Goal: Task Accomplishment & Management: Manage account settings

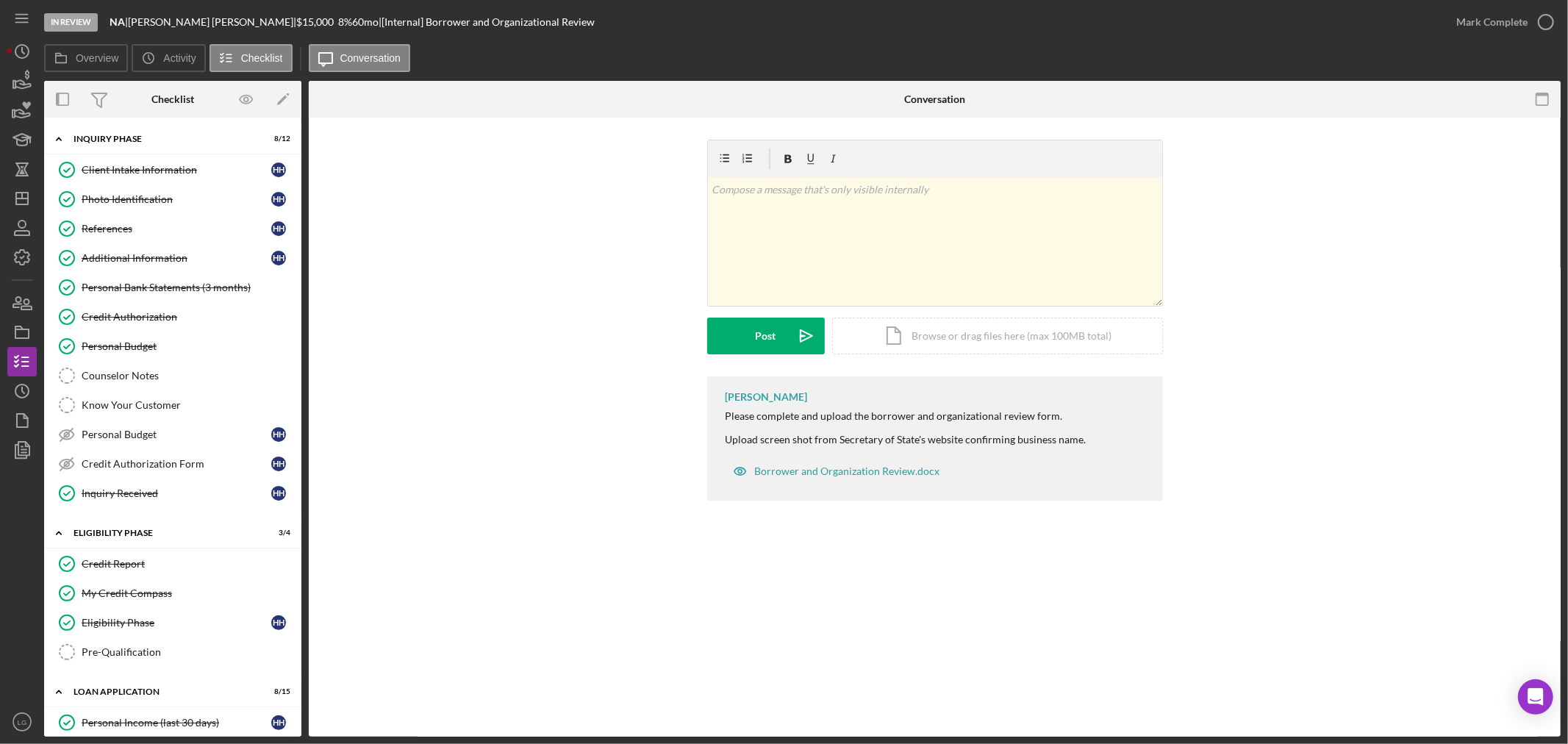
scroll to position [776, 0]
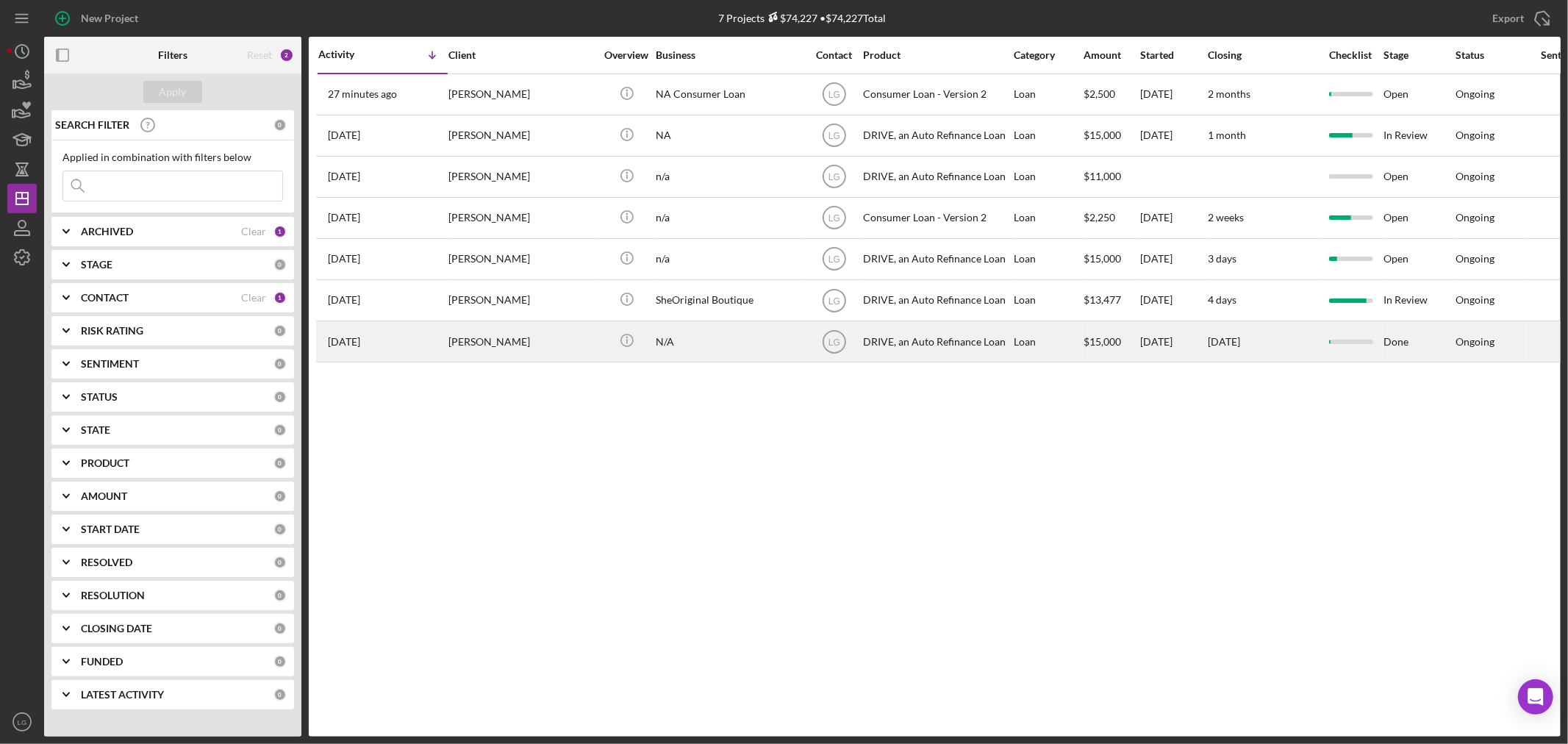
click at [506, 355] on div "[PERSON_NAME]" at bounding box center [522, 342] width 147 height 39
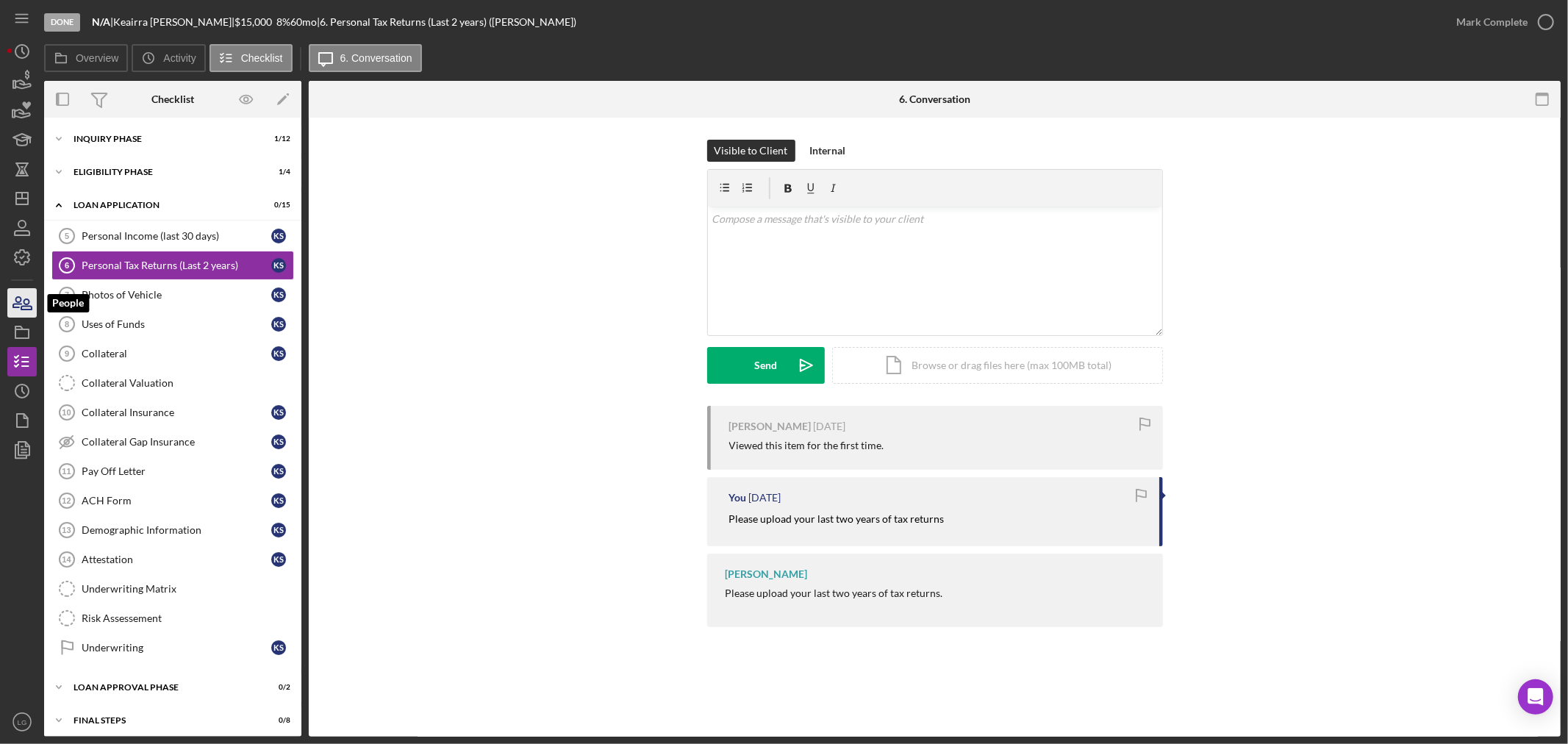
click at [11, 307] on icon "button" at bounding box center [22, 303] width 37 height 37
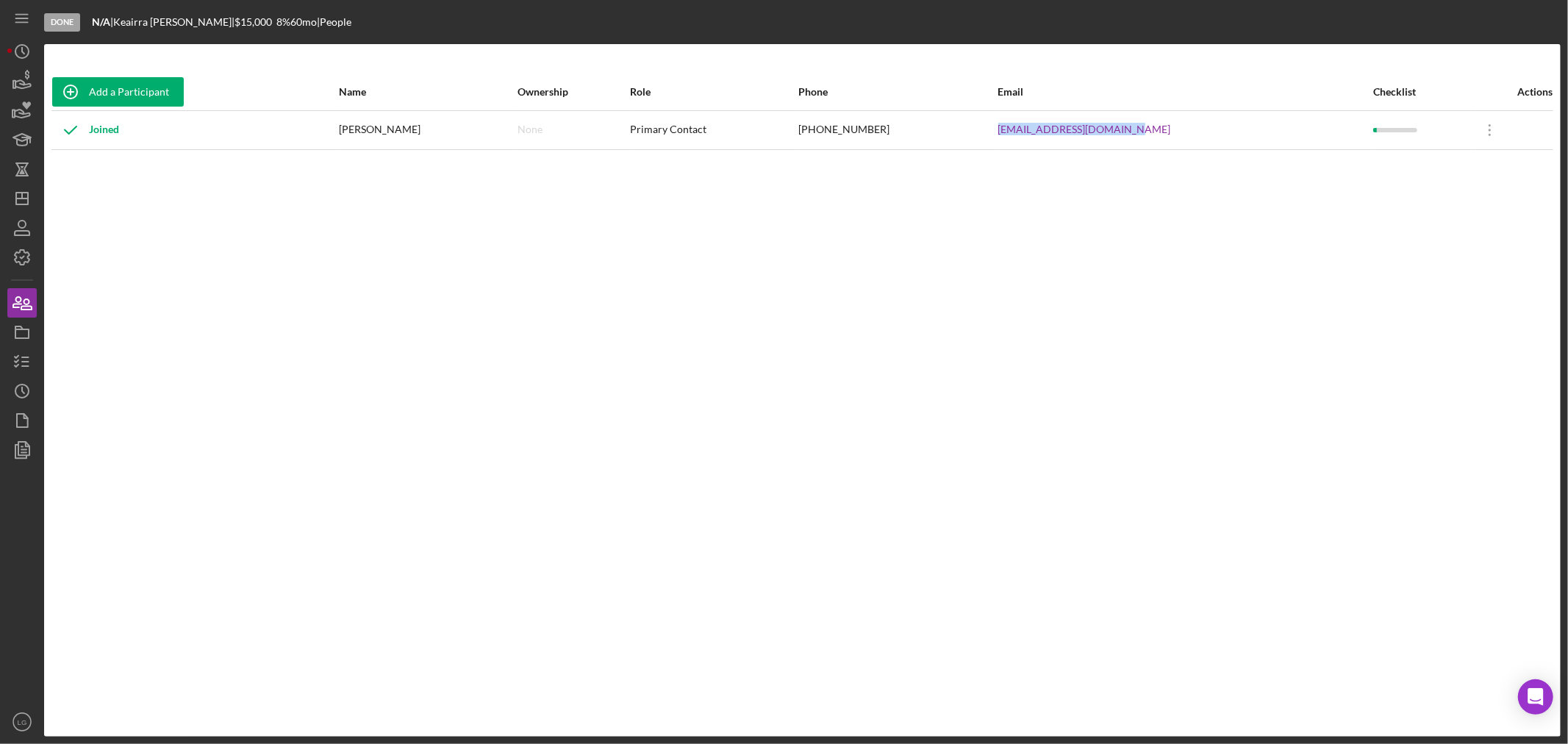
drag, startPoint x: 1179, startPoint y: 137, endPoint x: 1015, endPoint y: 137, distance: 164.0
click at [1014, 137] on tr "Joined [PERSON_NAME] None Primary Contact [PHONE_NUMBER] [EMAIL_ADDRESS][DOMAIN…" at bounding box center [802, 130] width 1502 height 39
copy tr "[EMAIL_ADDRESS][DOMAIN_NAME]"
click at [33, 356] on icon "button" at bounding box center [22, 362] width 37 height 37
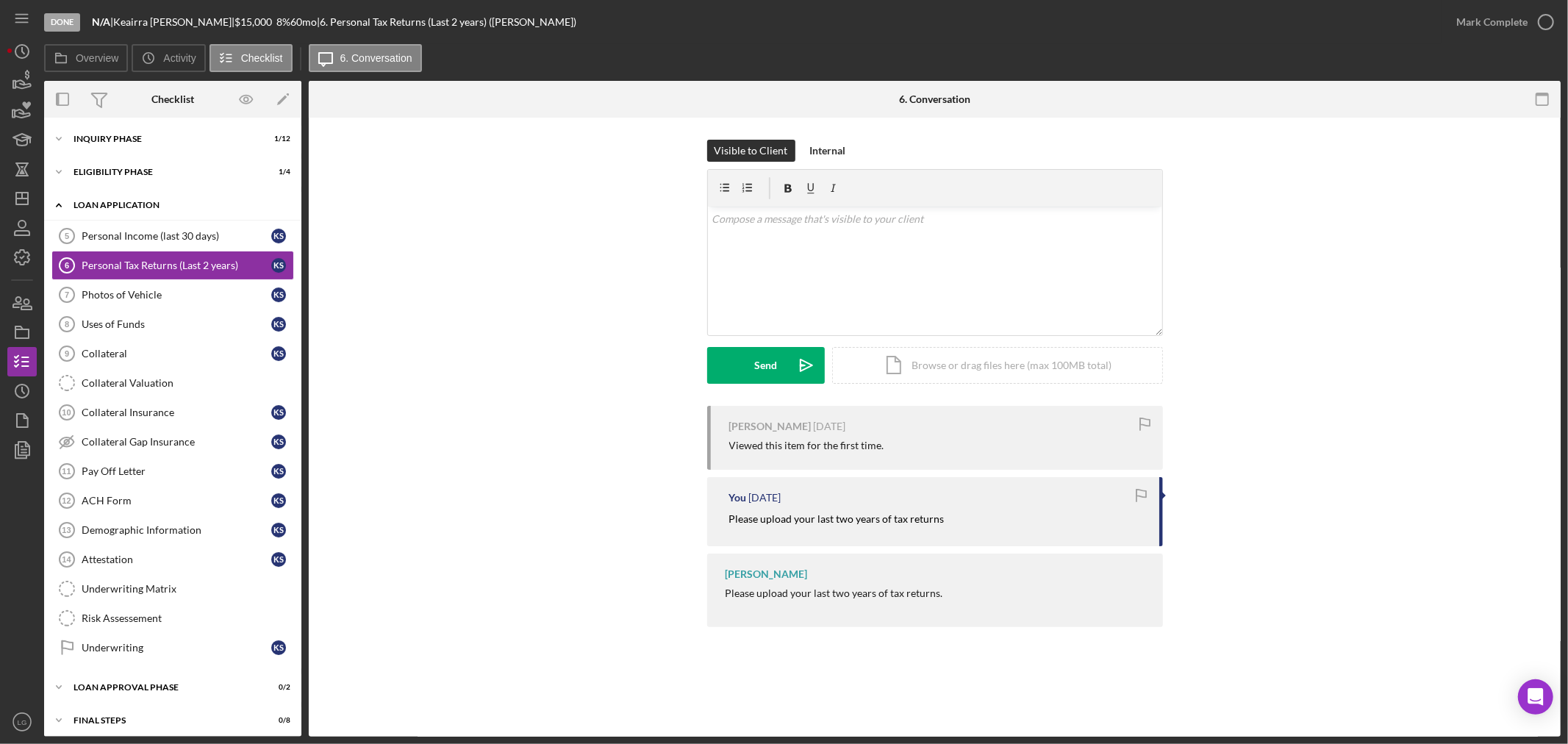
click at [118, 201] on div "Loan Application" at bounding box center [178, 205] width 209 height 9
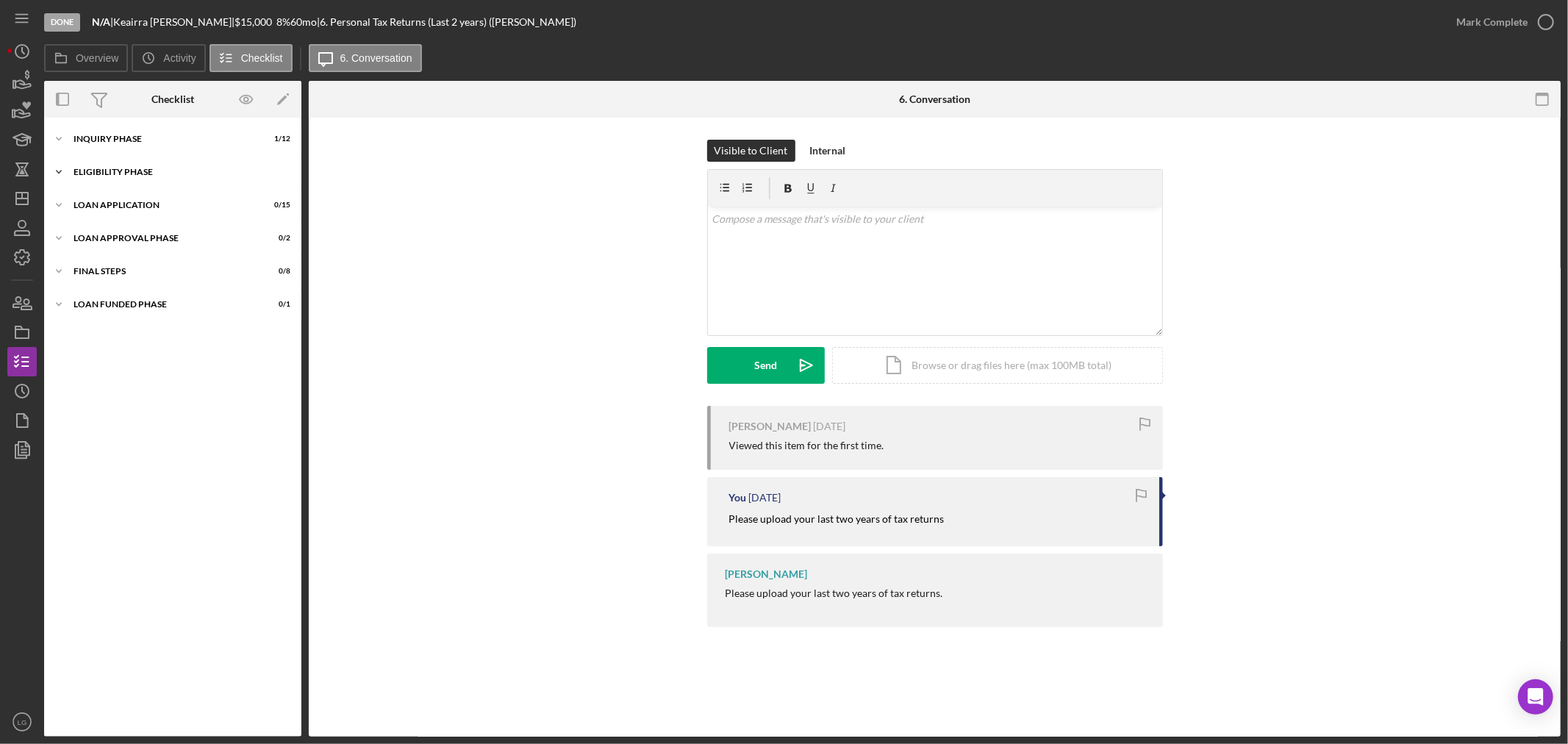
click at [122, 171] on div "Eligibility Phase" at bounding box center [178, 172] width 209 height 9
click at [121, 146] on div "Icon/Expander Inquiry Phase 1 / 12" at bounding box center [172, 139] width 257 height 29
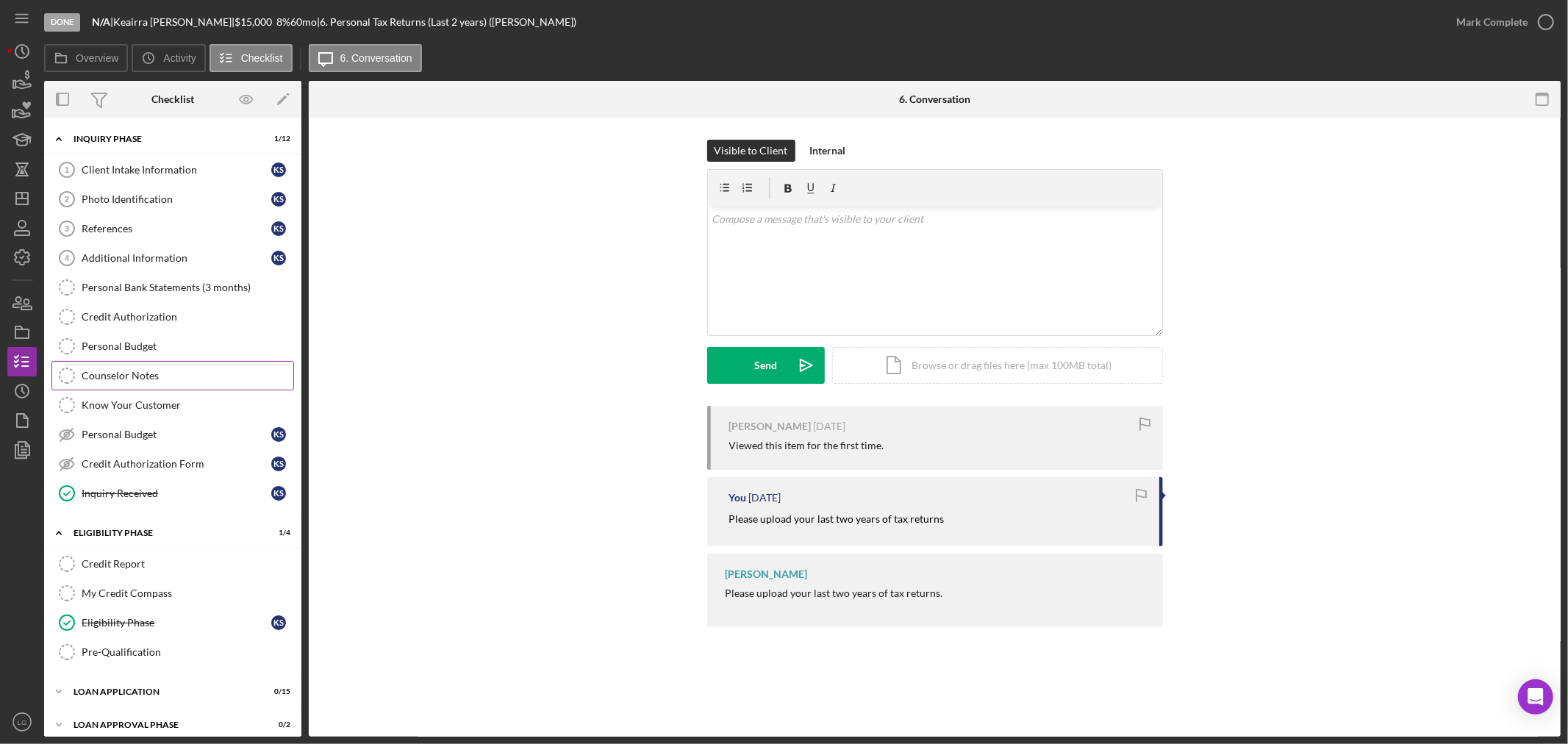
click at [150, 384] on link "Counselor Notes Counselor Notes" at bounding box center [172, 376] width 243 height 29
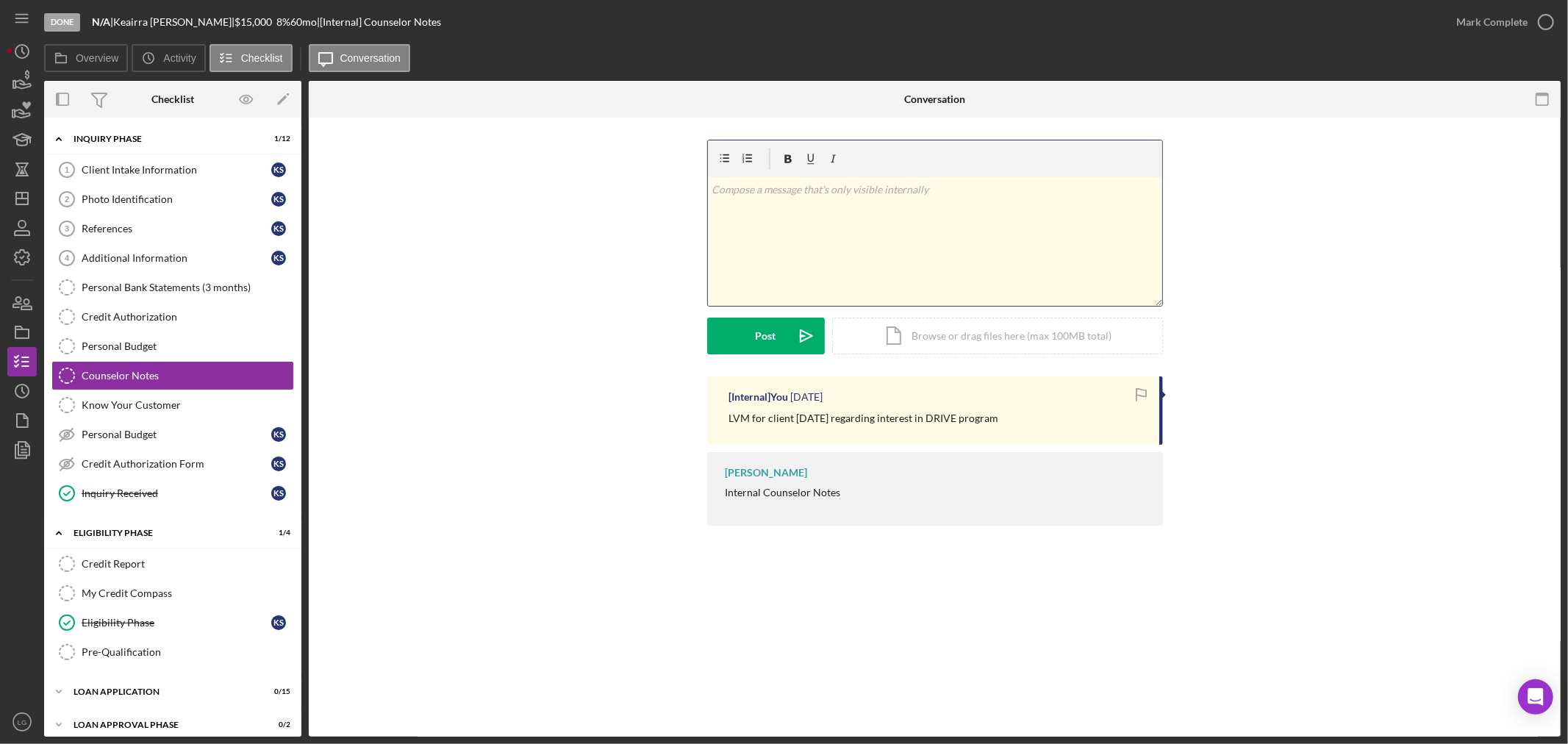
click at [841, 247] on div "v Color teal Color pink Remove color Add row above Add row below Add column bef…" at bounding box center [935, 242] width 454 height 129
click at [778, 345] on button "Post Icon/icon-invite-send" at bounding box center [766, 337] width 117 height 37
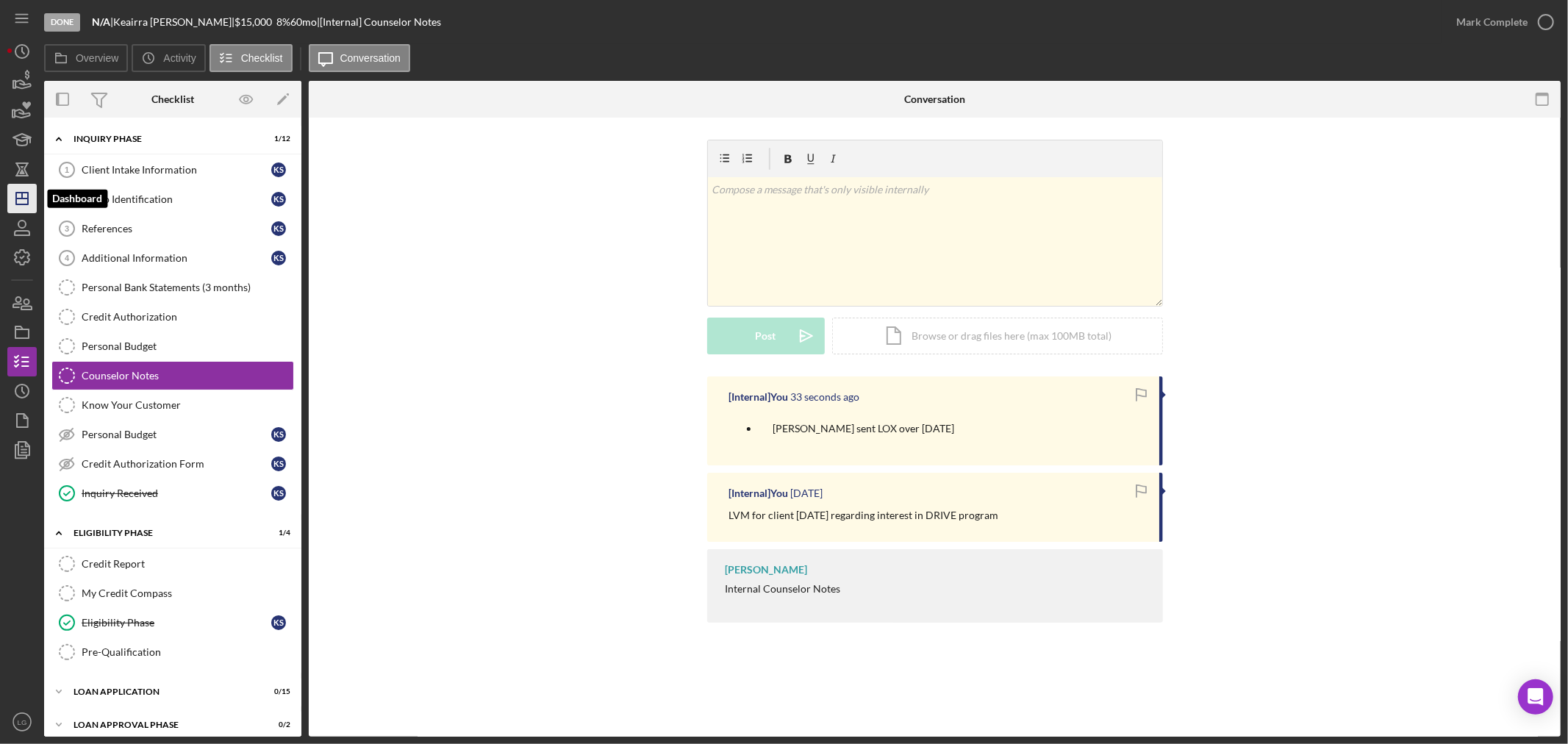
click at [23, 184] on icon "Icon/Dashboard" at bounding box center [22, 199] width 37 height 37
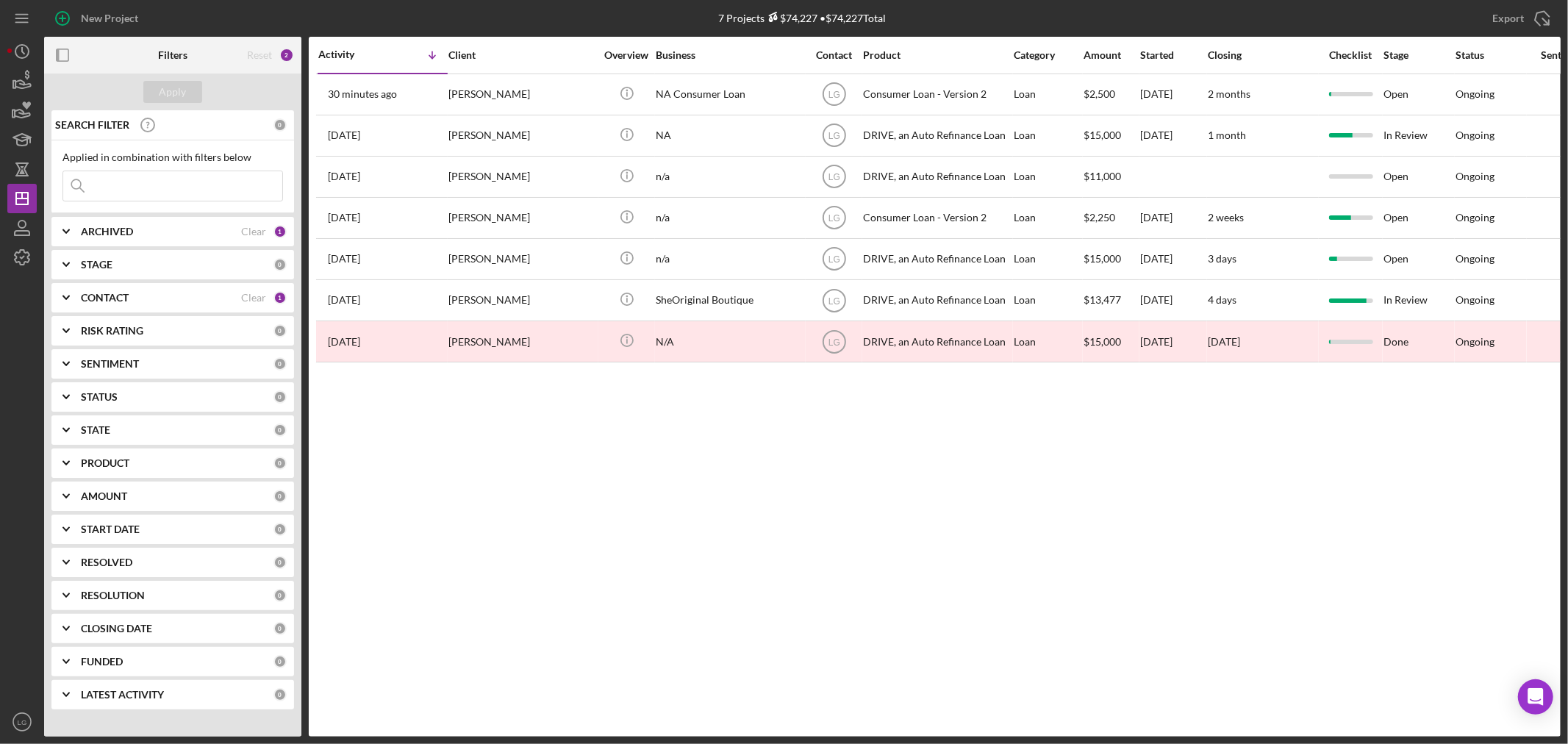
drag, startPoint x: 182, startPoint y: 373, endPoint x: 151, endPoint y: 613, distance: 242.0
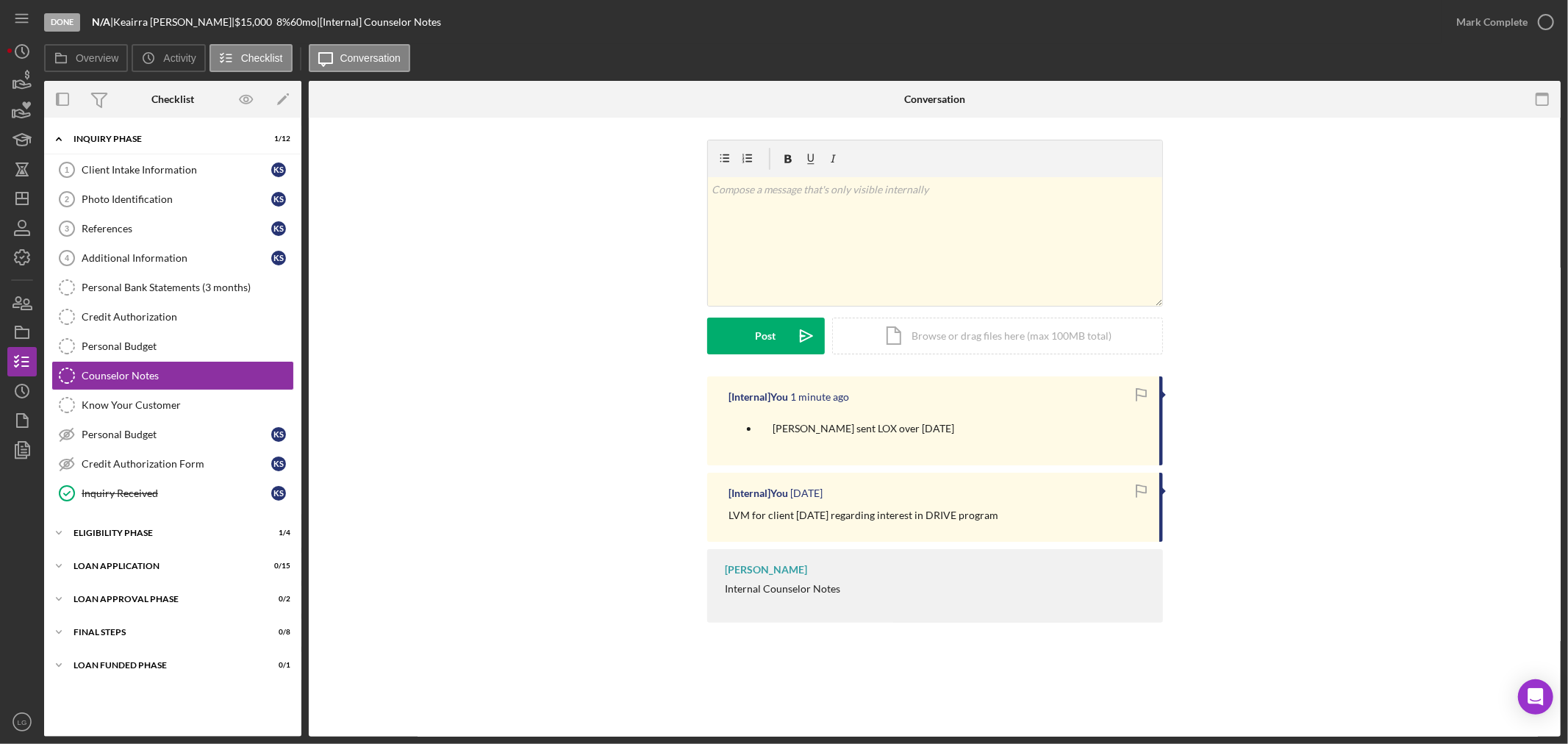
click at [496, 289] on div "v Color teal Color pink Remove color Add row above Add row below Add column bef…" at bounding box center [935, 258] width 1208 height 237
click at [19, 200] on icon "Icon/Dashboard" at bounding box center [22, 199] width 37 height 37
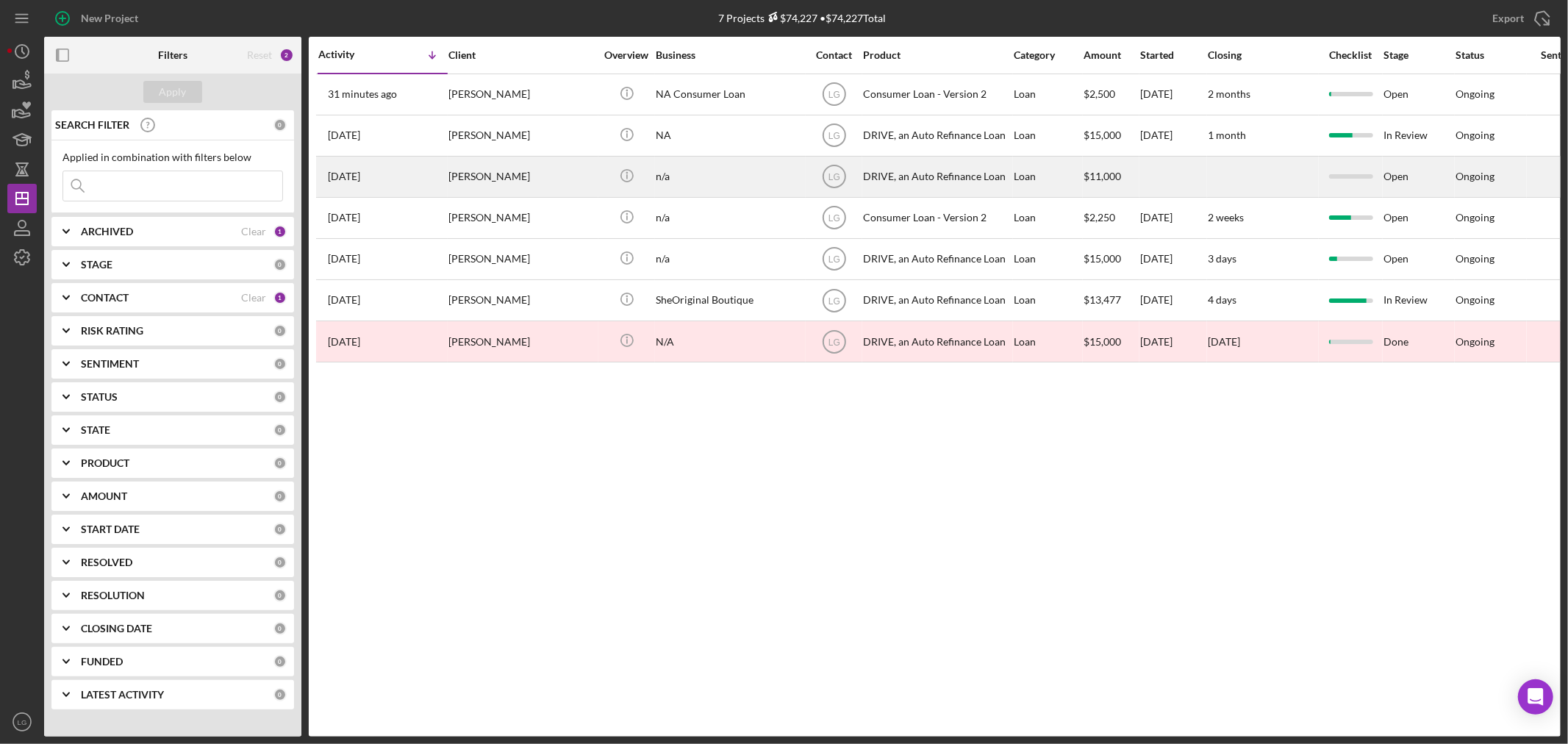
click at [463, 164] on div "[PERSON_NAME]" at bounding box center [522, 177] width 147 height 39
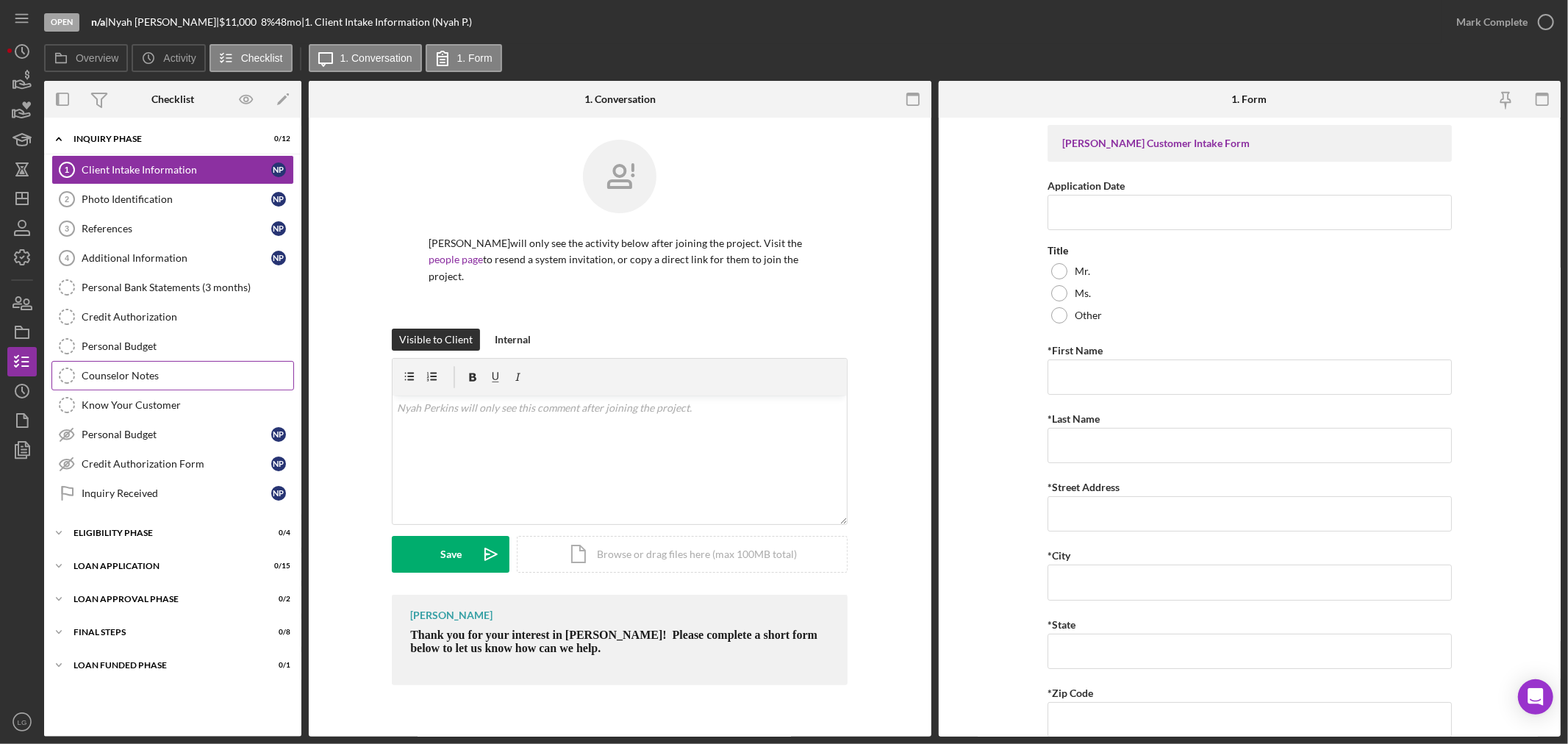
click at [97, 383] on link "Counselor Notes Counselor Notes" at bounding box center [172, 376] width 243 height 29
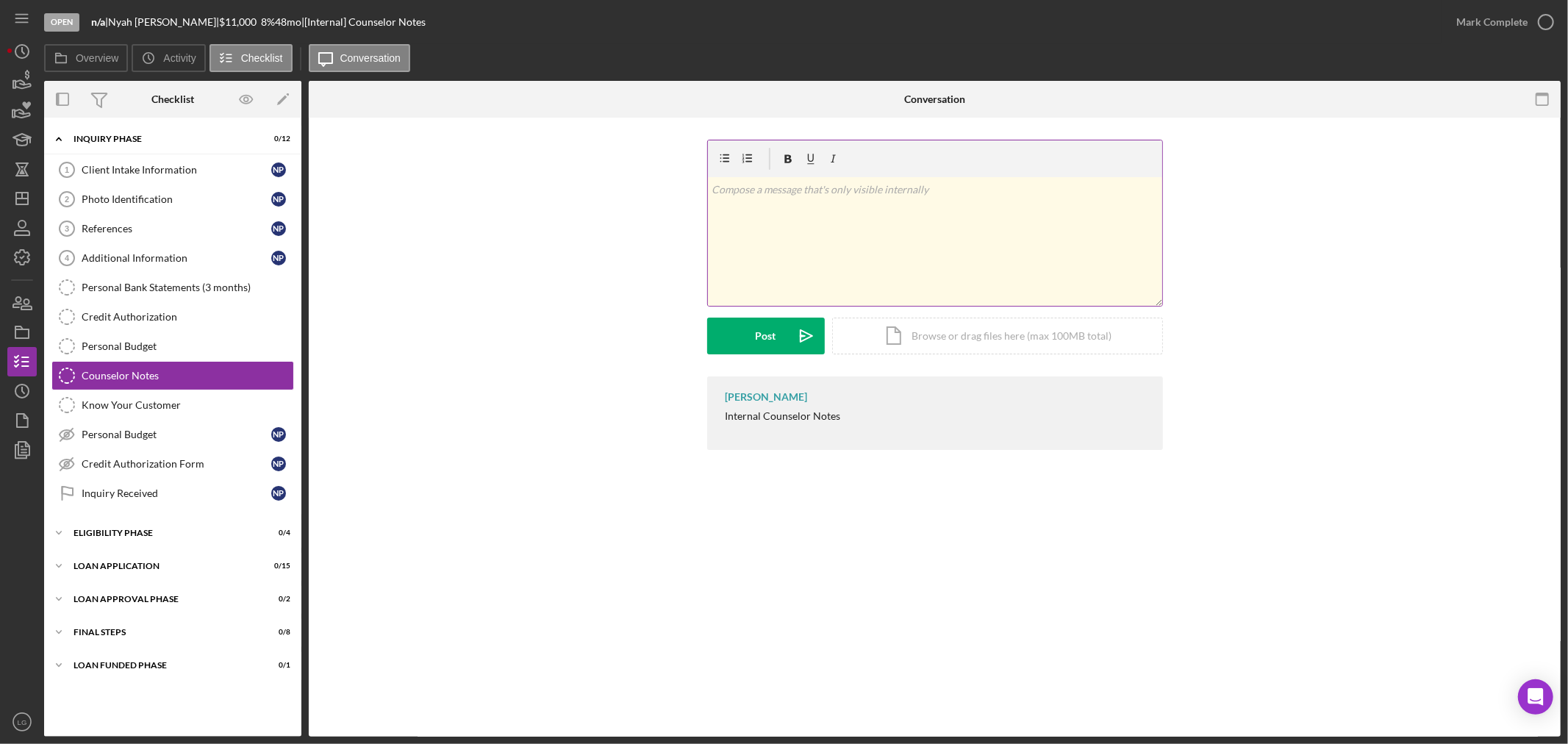
click at [807, 247] on div "v Color teal Color pink Remove color Add row above Add row below Add column bef…" at bounding box center [935, 242] width 454 height 129
click at [796, 344] on icon "Icon/icon-invite-send" at bounding box center [807, 337] width 37 height 37
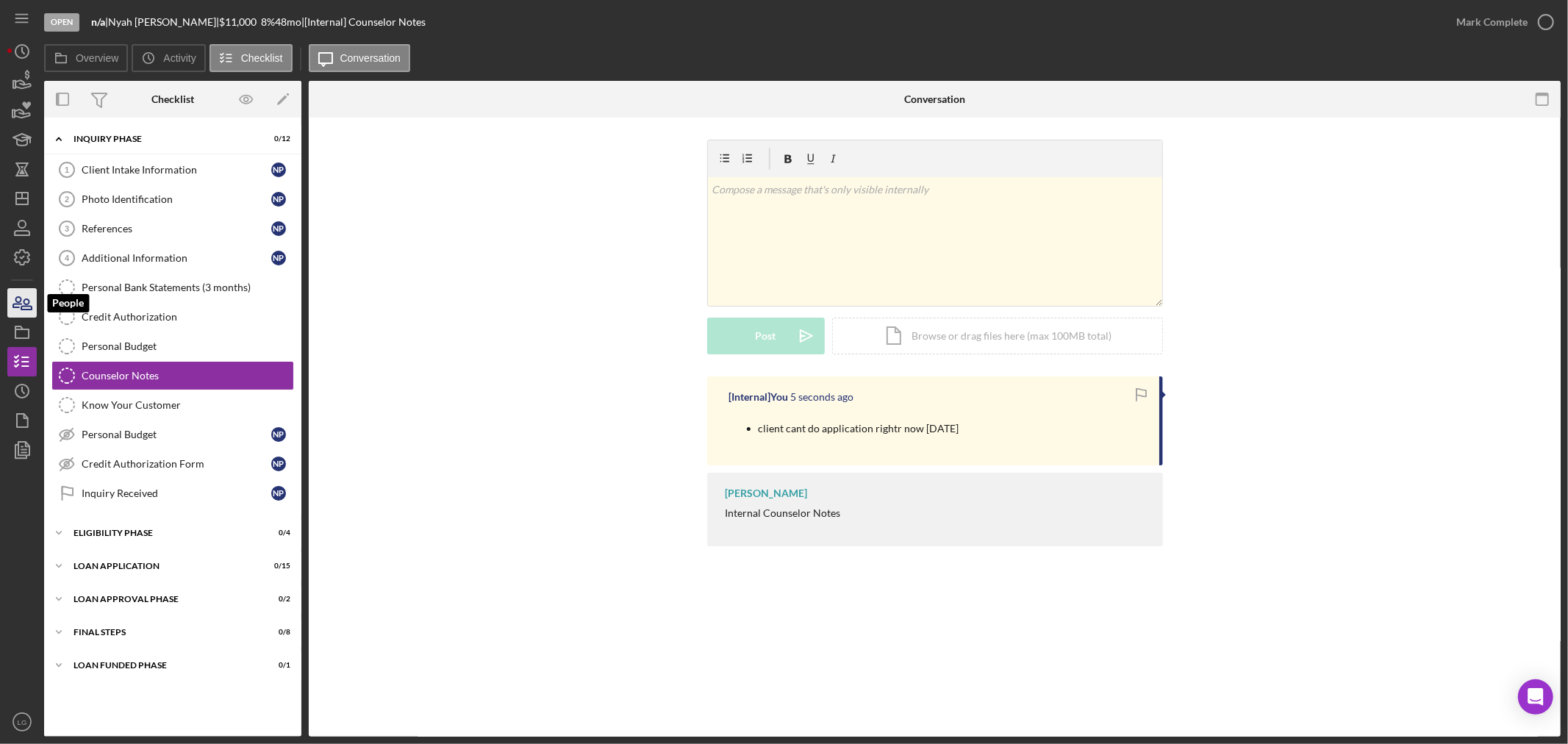
click at [33, 314] on icon "button" at bounding box center [22, 303] width 37 height 37
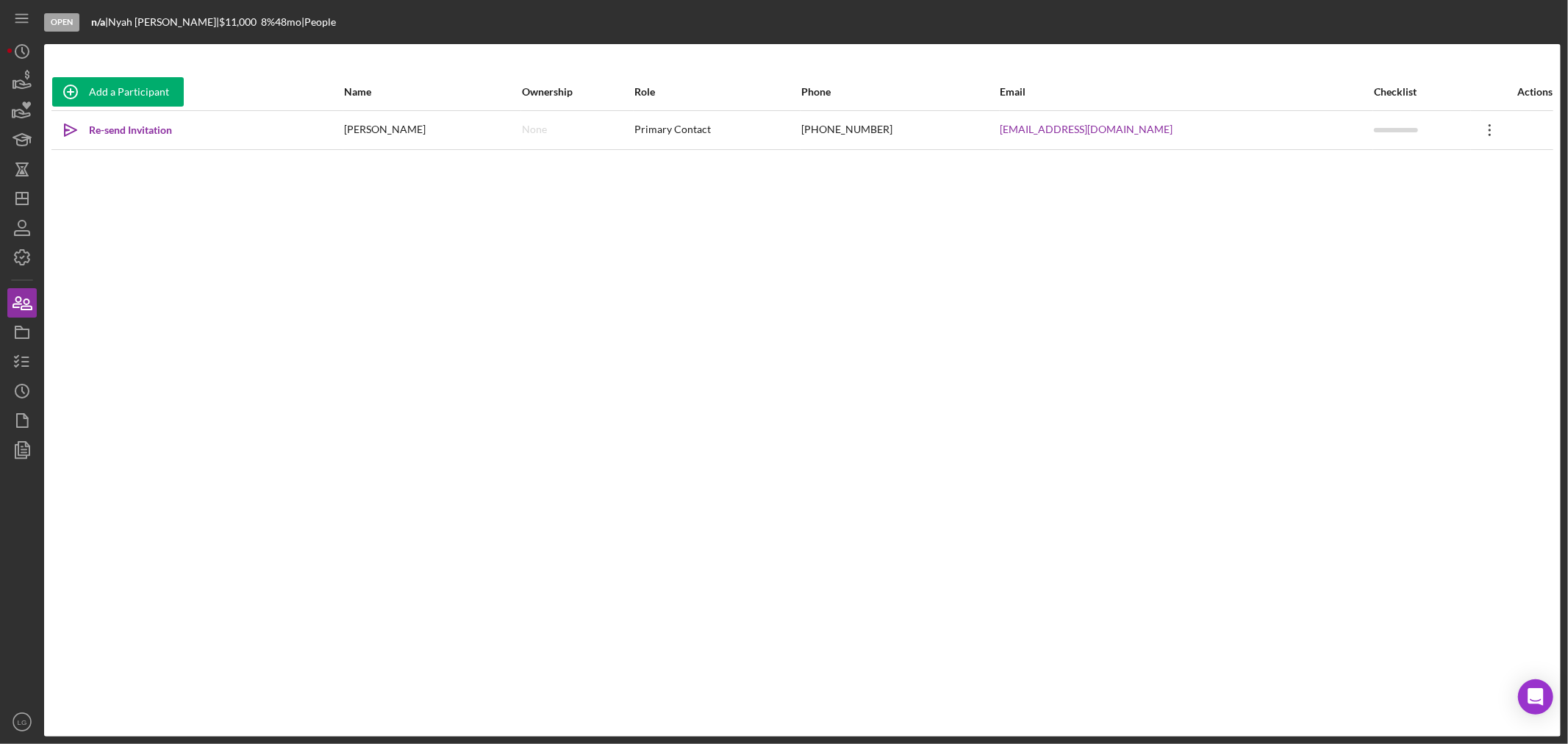
click at [1481, 133] on icon "Icon/Overflow" at bounding box center [1490, 131] width 37 height 37
click at [19, 327] on polygon "button" at bounding box center [19, 328] width 7 height 3
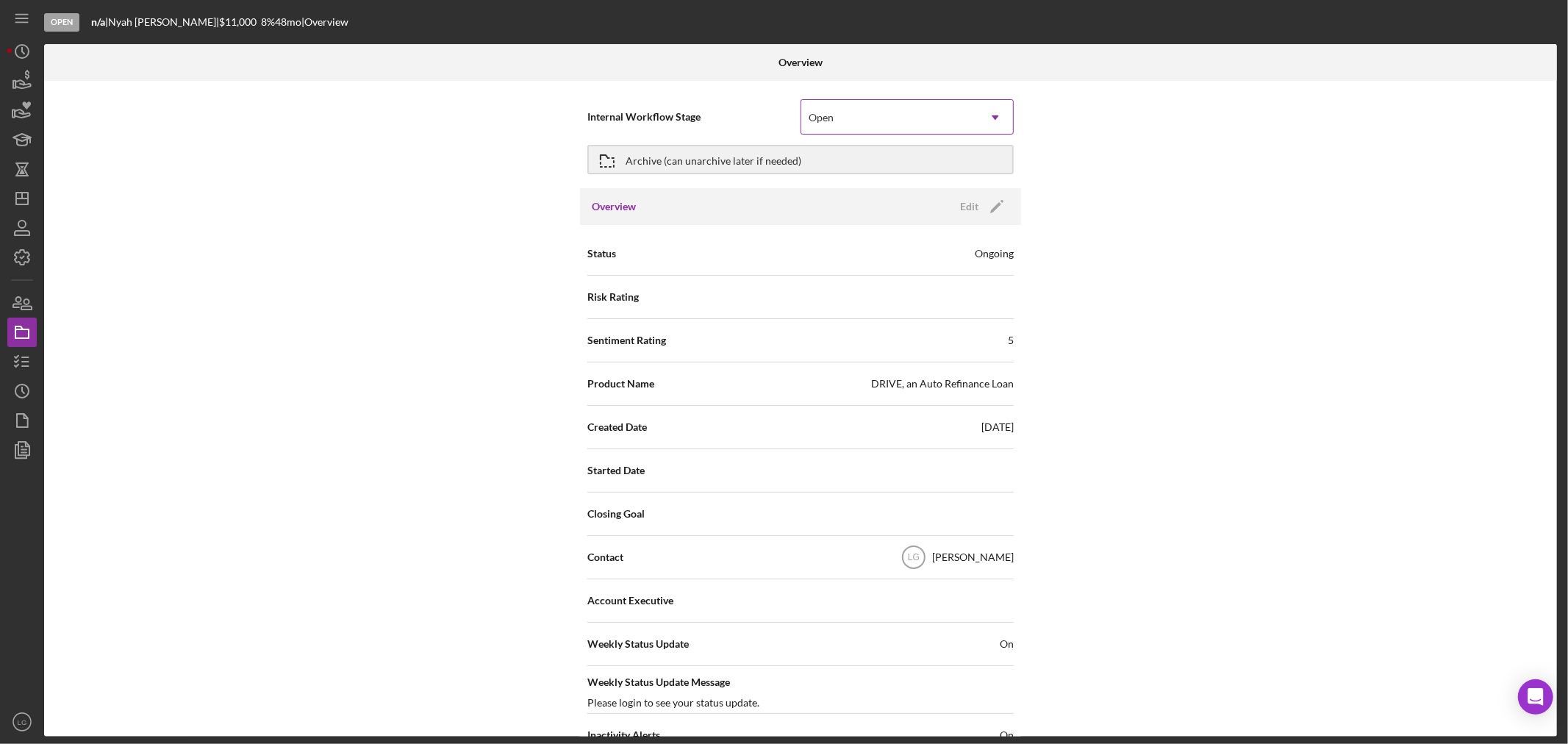
click at [814, 124] on div "Open" at bounding box center [890, 118] width 177 height 34
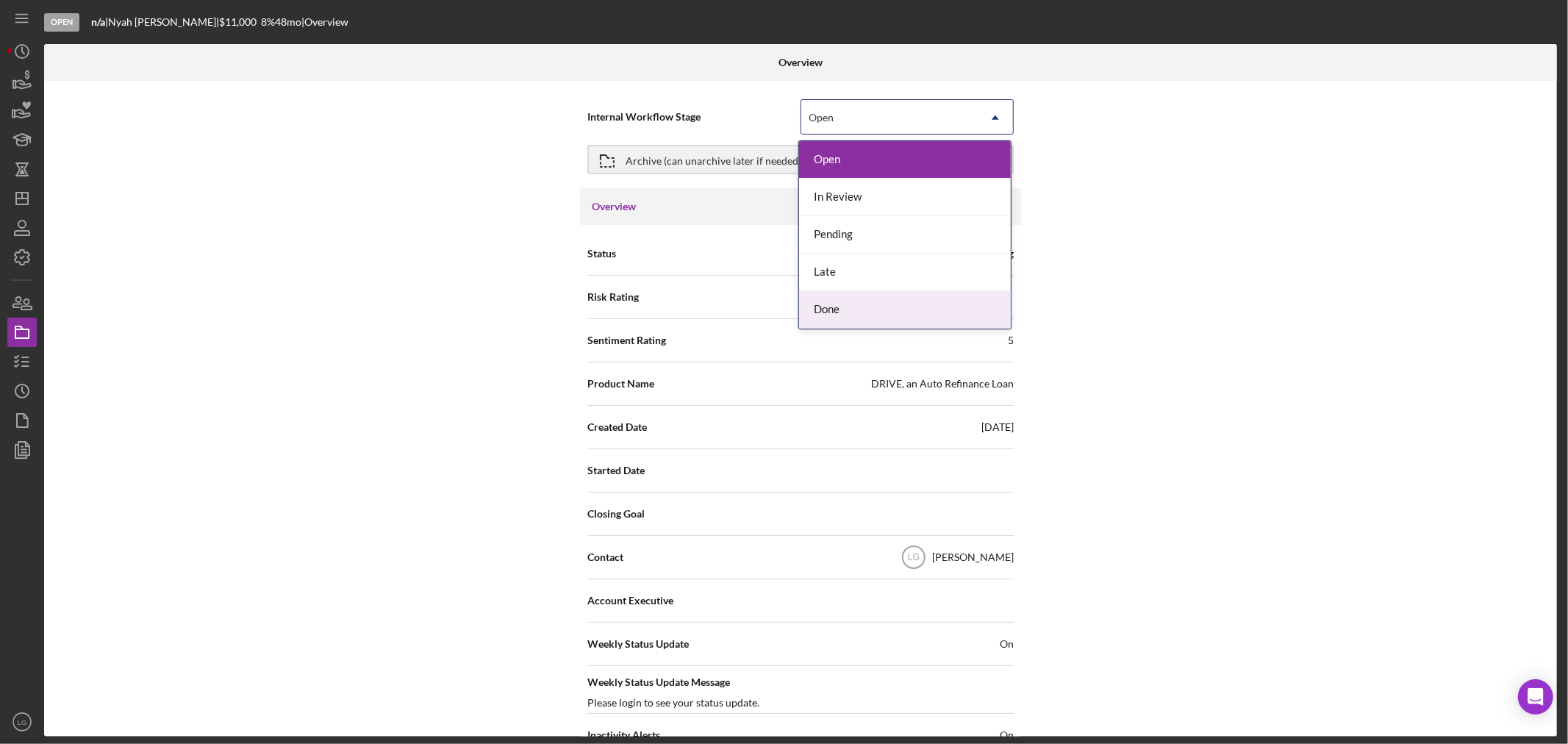
click at [848, 309] on div "Done" at bounding box center [905, 310] width 212 height 37
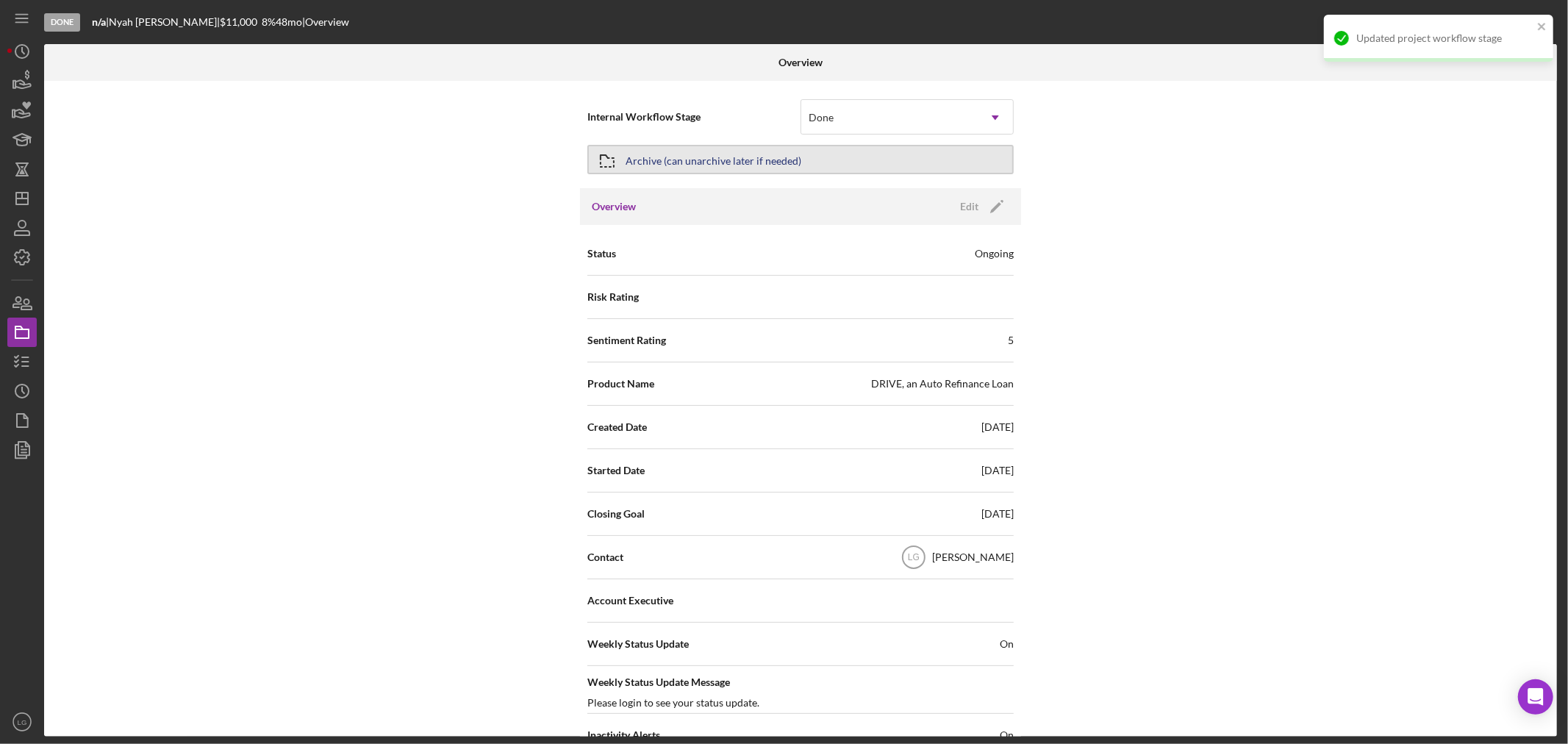
click at [799, 163] on button "Archive (can unarchive later if needed)" at bounding box center [800, 159] width 427 height 29
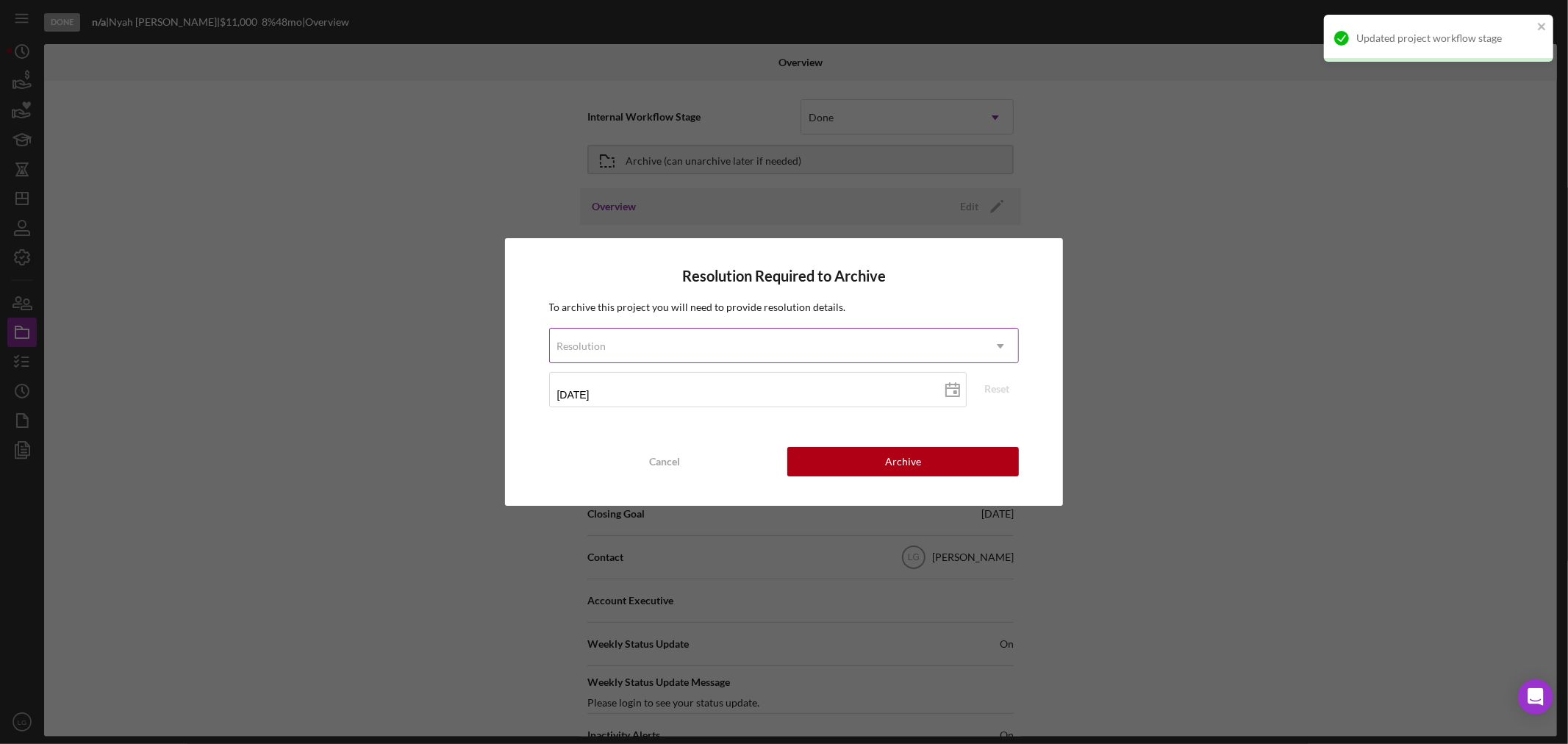
click at [739, 350] on div "Resolution" at bounding box center [767, 346] width 434 height 34
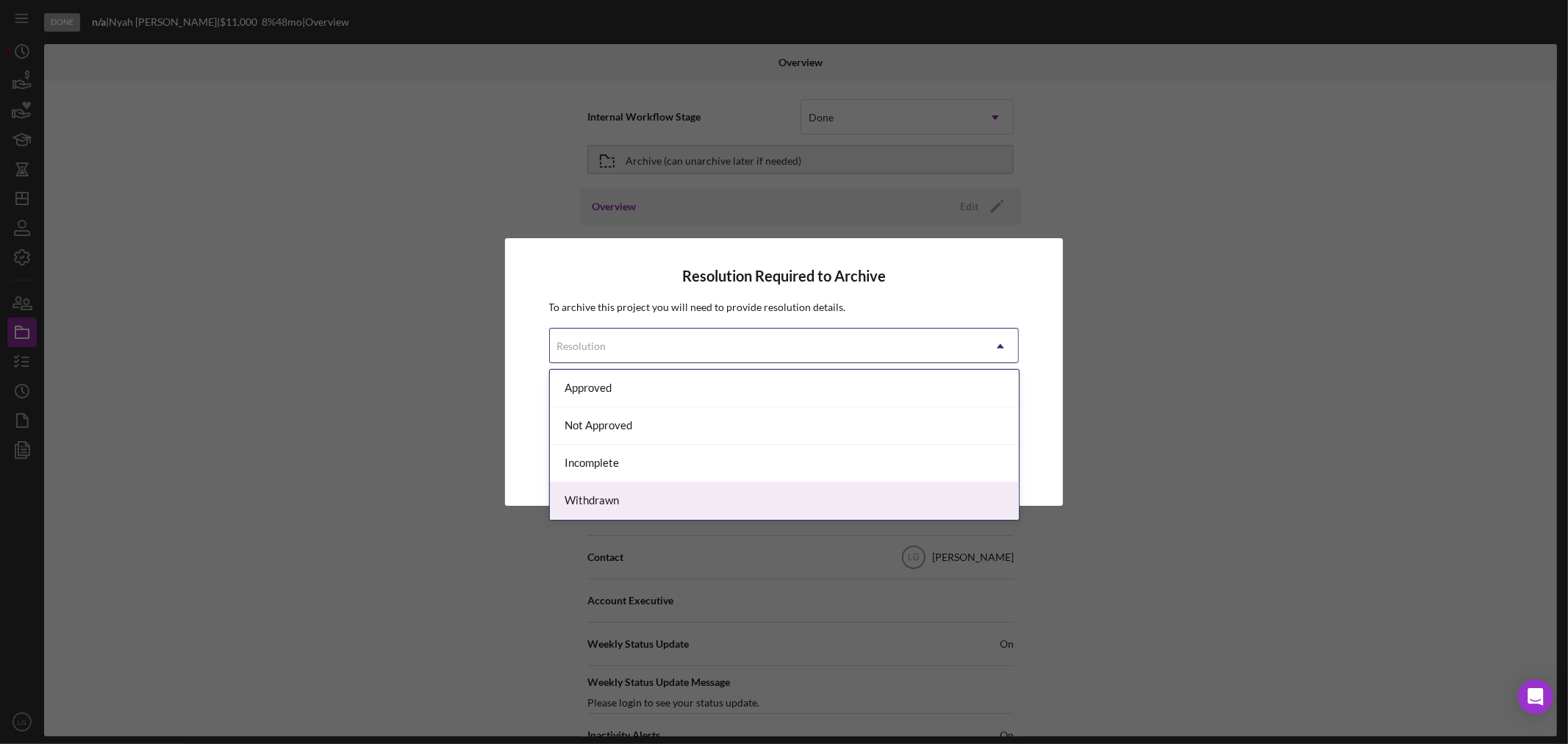
click at [677, 485] on div "Withdrawn" at bounding box center [784, 501] width 469 height 37
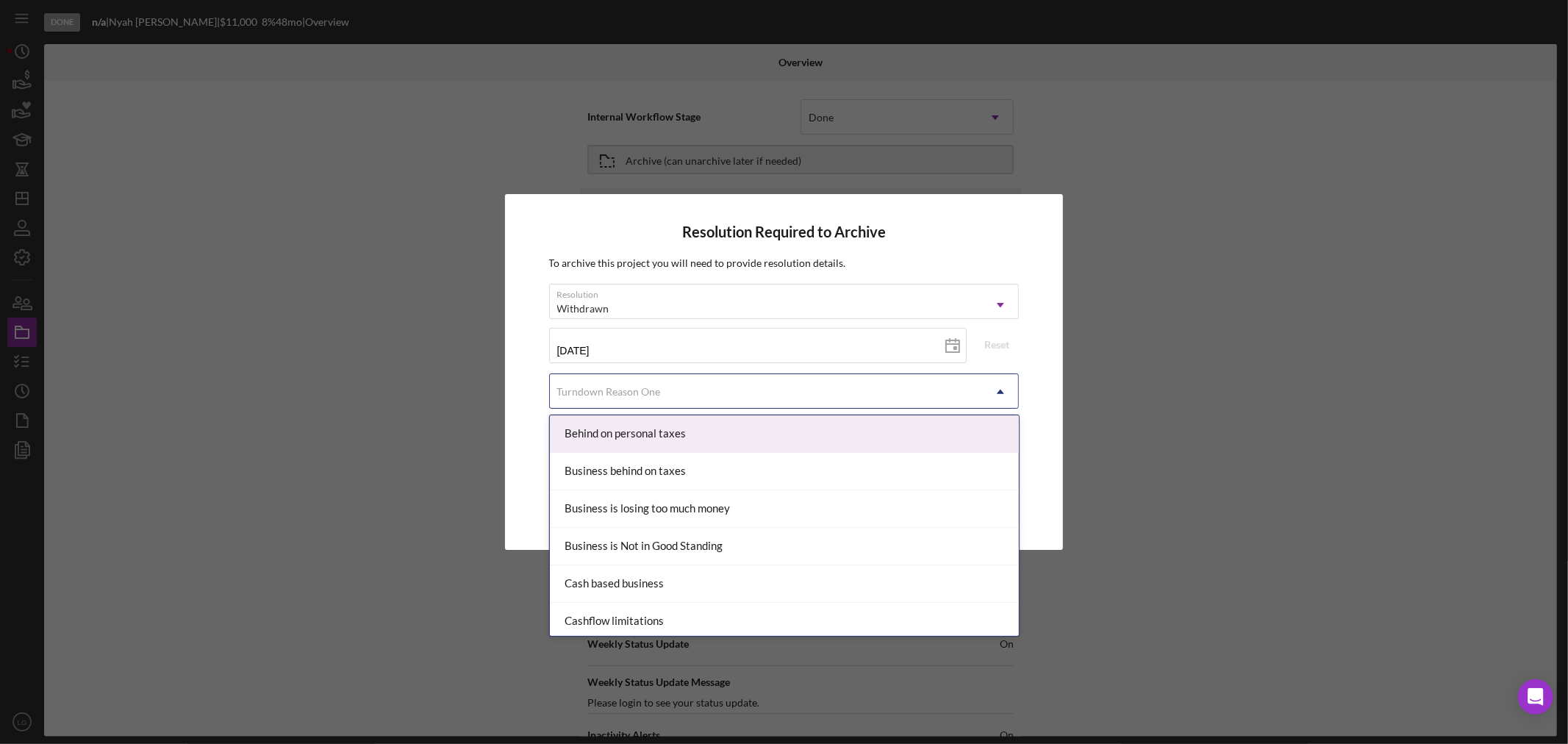
click at [701, 394] on div "Turndown Reason One" at bounding box center [767, 391] width 434 height 34
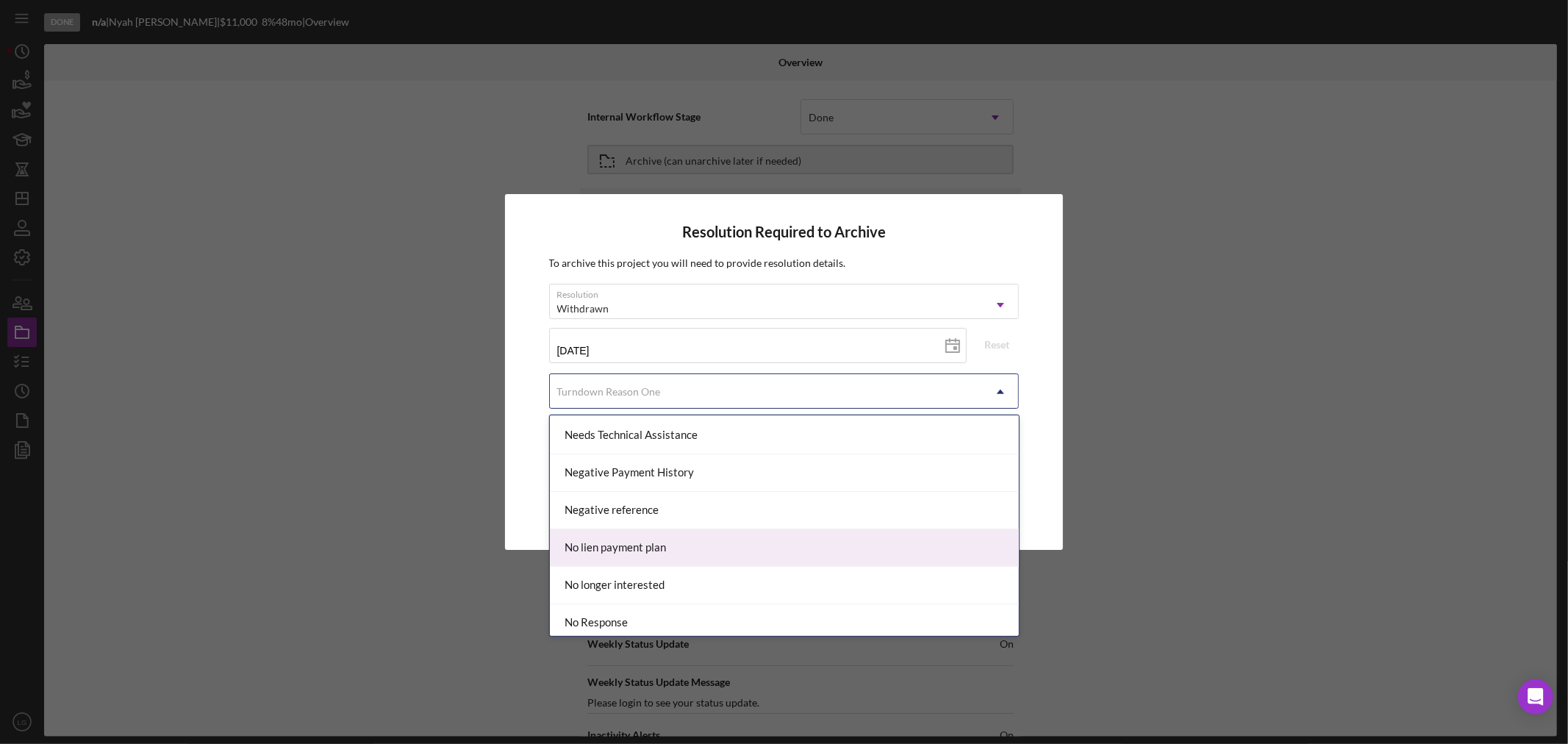
scroll to position [980, 0]
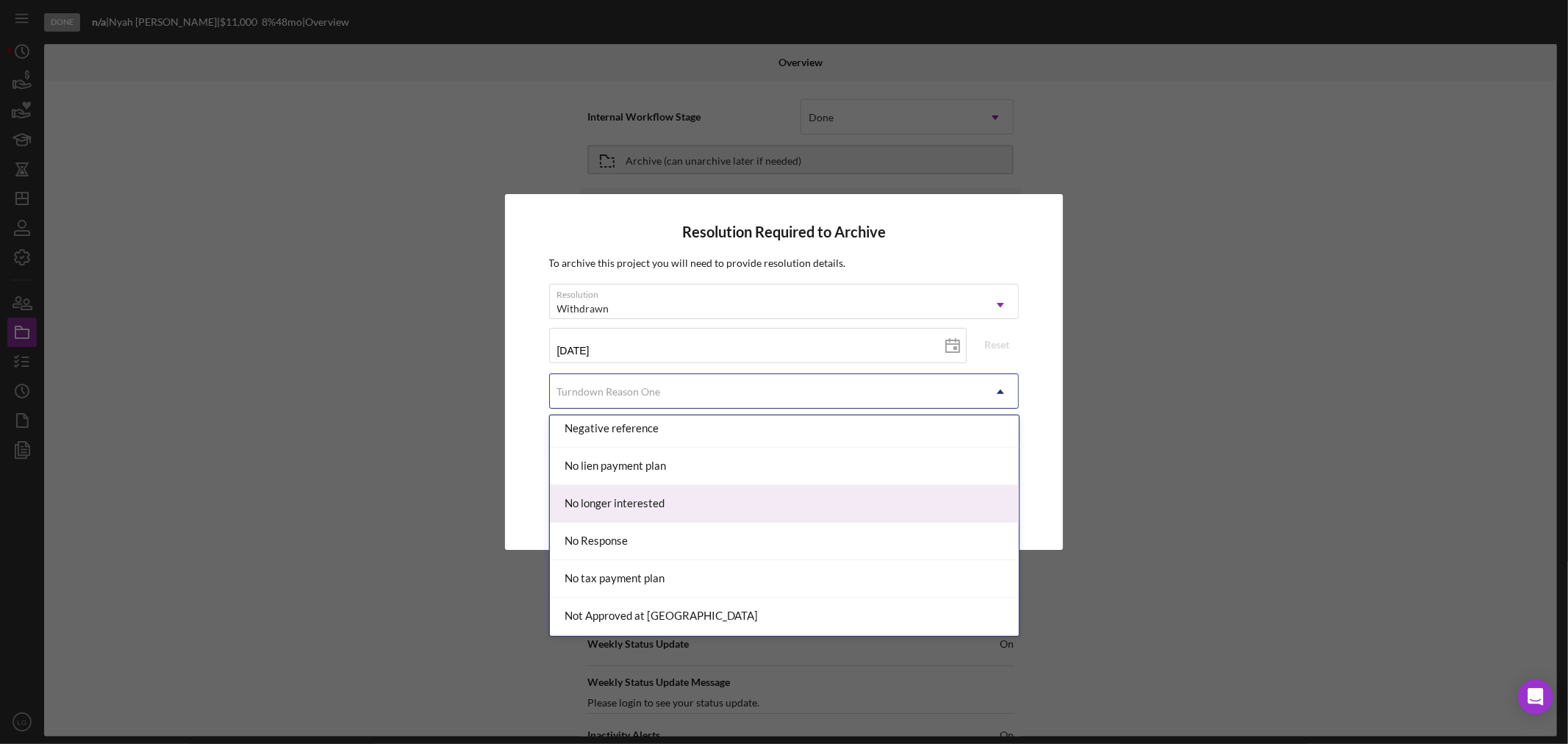
click at [620, 510] on div "No longer interested" at bounding box center [784, 504] width 469 height 37
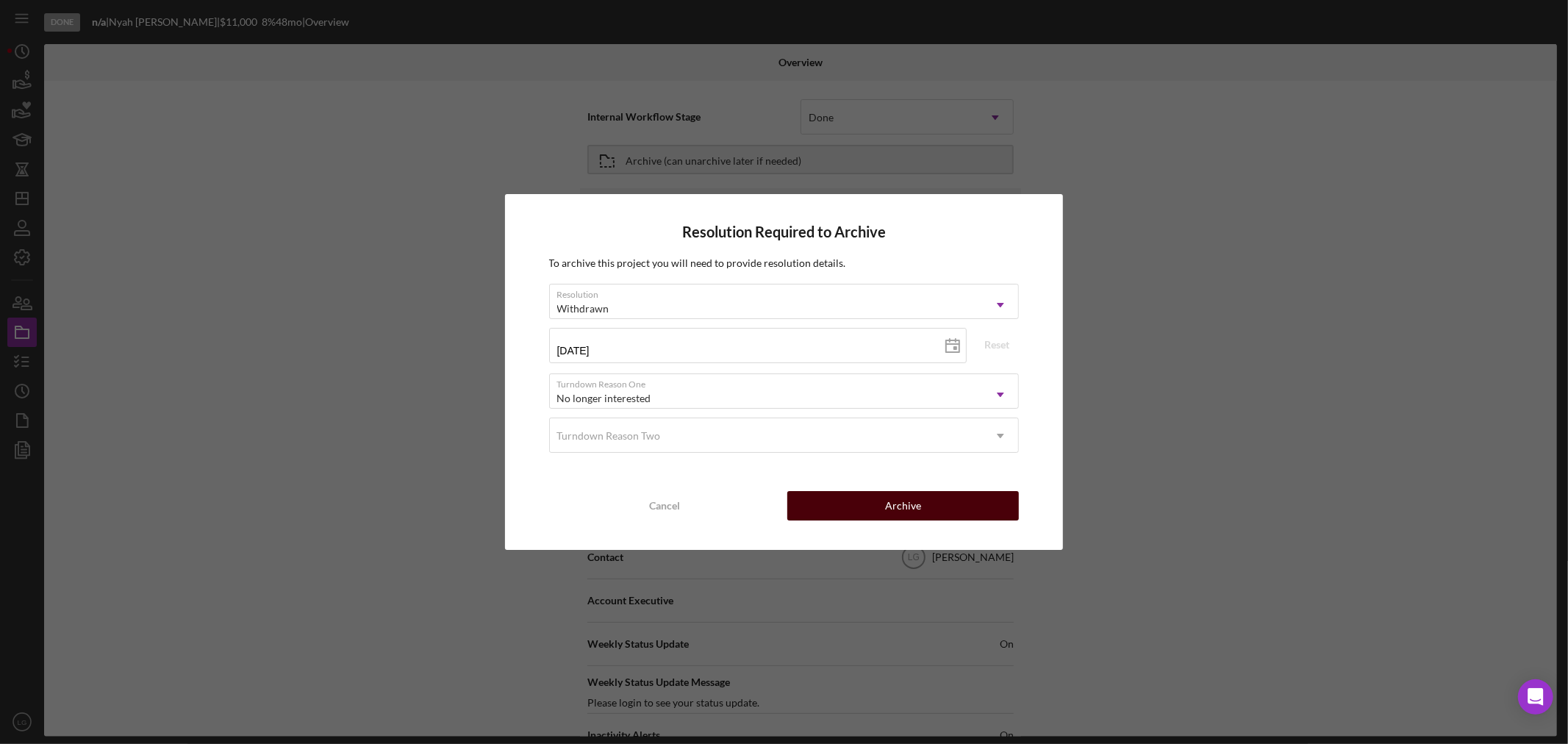
click at [912, 502] on div "Archive" at bounding box center [903, 505] width 36 height 29
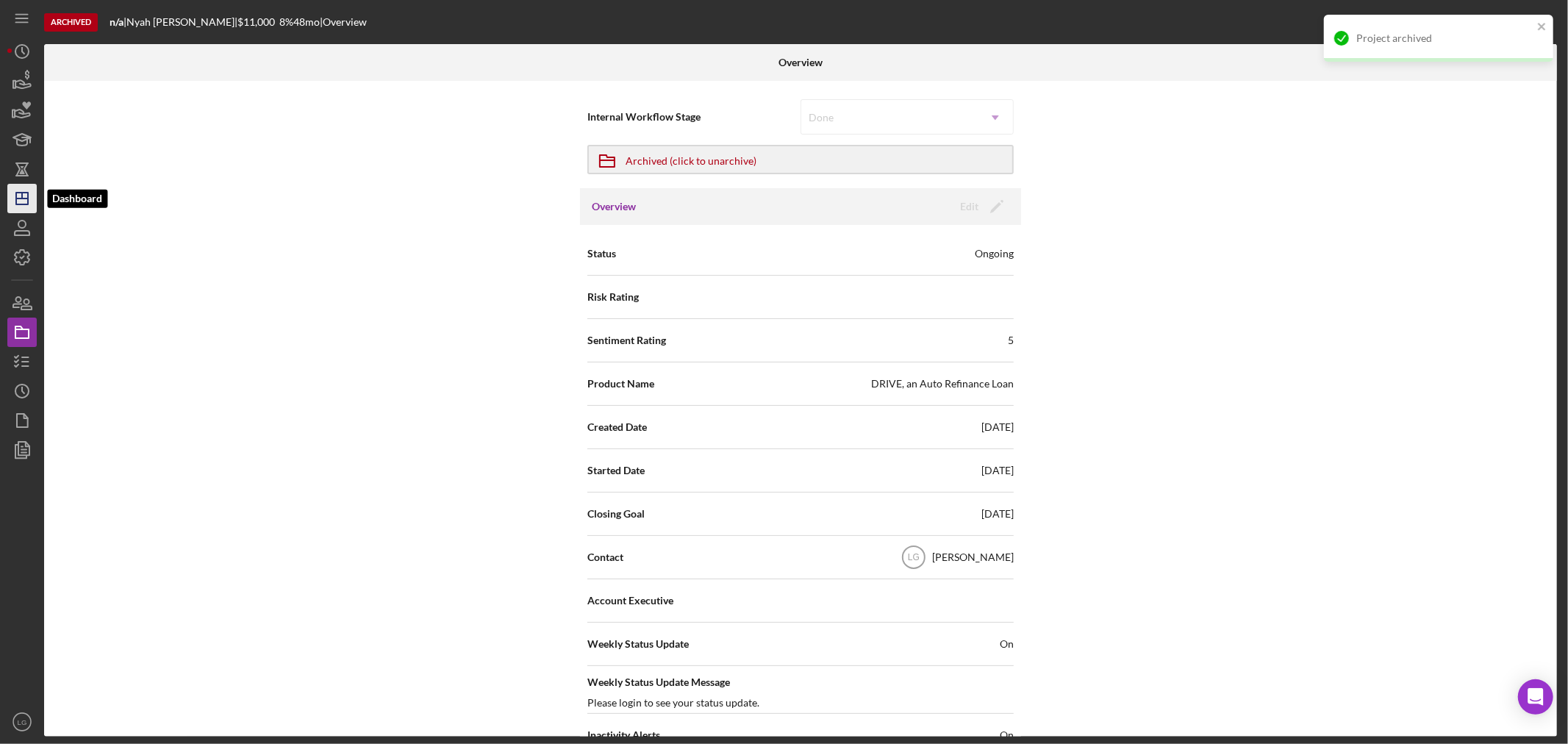
click at [19, 193] on polygon "button" at bounding box center [21, 198] width 11 height 11
